Goal: Find specific page/section: Find specific page/section

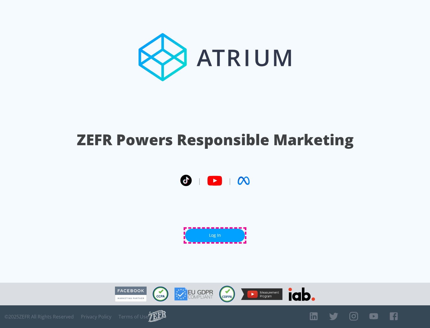
click at [215, 236] on link "Log In" at bounding box center [215, 235] width 60 height 13
